Goal: Task Accomplishment & Management: Complete application form

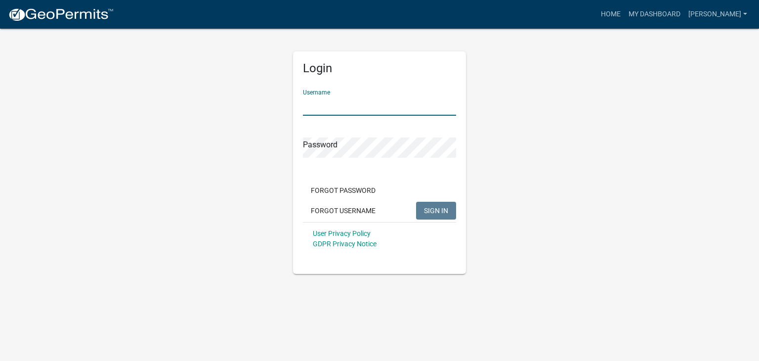
click at [345, 108] on input "Username" at bounding box center [379, 105] width 153 height 20
type input "[PERSON_NAME]"
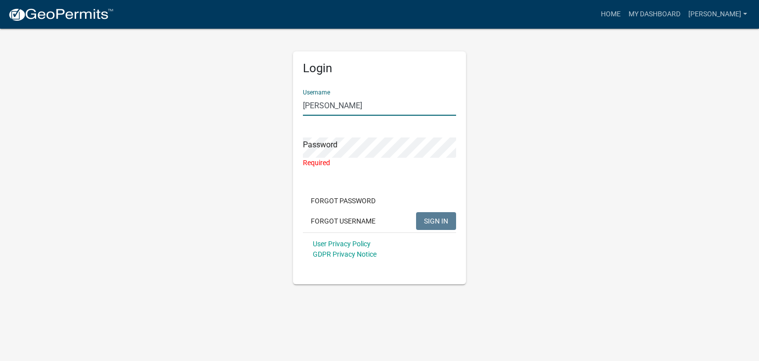
click at [395, 95] on input "[PERSON_NAME]" at bounding box center [379, 105] width 153 height 20
drag, startPoint x: 396, startPoint y: 95, endPoint x: 344, endPoint y: 157, distance: 80.7
click at [344, 157] on form "Username [PERSON_NAME] Password Required Forgot Password Forgot Username SIGN I…" at bounding box center [379, 174] width 153 height 184
click at [343, 159] on div "Required" at bounding box center [379, 163] width 153 height 10
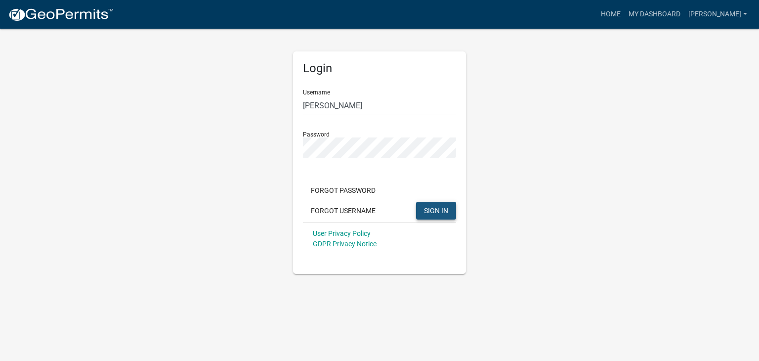
click at [428, 209] on span "SIGN IN" at bounding box center [436, 210] width 24 height 8
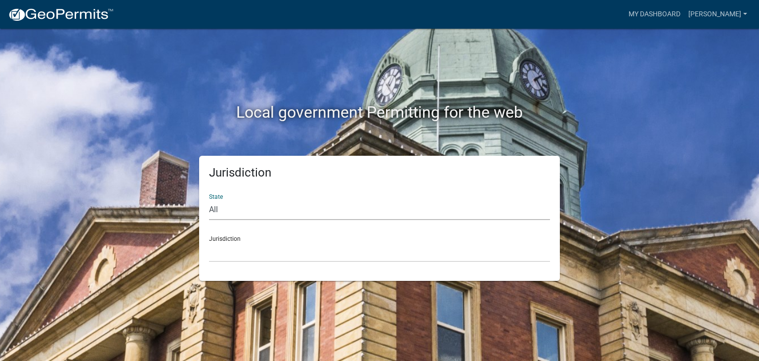
click at [271, 216] on select "All [US_STATE] [US_STATE] [US_STATE] [US_STATE] [US_STATE] [US_STATE] [US_STATE…" at bounding box center [379, 210] width 341 height 20
select select "[US_STATE]"
click at [209, 200] on select "All [US_STATE] [US_STATE] [US_STATE] [US_STATE] [US_STATE] [US_STATE] [US_STATE…" at bounding box center [379, 210] width 341 height 20
click at [269, 240] on div "Jurisdiction [GEOGRAPHIC_DATA], [US_STATE][PERSON_NAME][GEOGRAPHIC_DATA], [US_S…" at bounding box center [379, 245] width 341 height 34
click at [231, 256] on select "[GEOGRAPHIC_DATA], [US_STATE][PERSON_NAME][GEOGRAPHIC_DATA], [US_STATE][PERSON_…" at bounding box center [379, 252] width 341 height 20
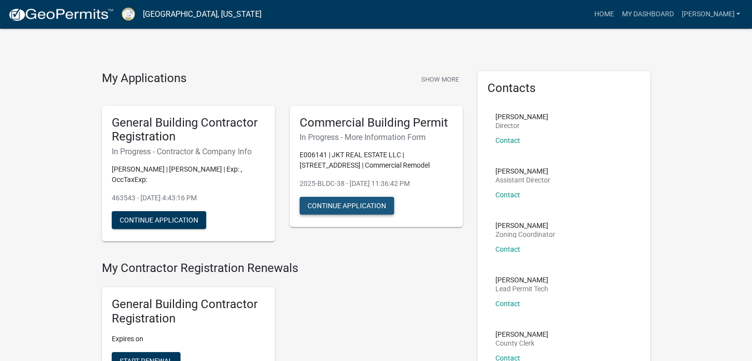
click at [365, 204] on button "Continue Application" at bounding box center [347, 206] width 94 height 18
